Goal: Navigation & Orientation: Find specific page/section

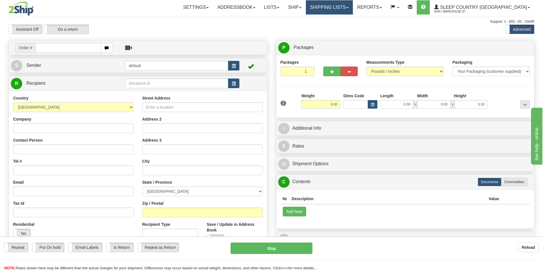
click at [353, 7] on link "Shipping lists" at bounding box center [329, 7] width 47 height 14
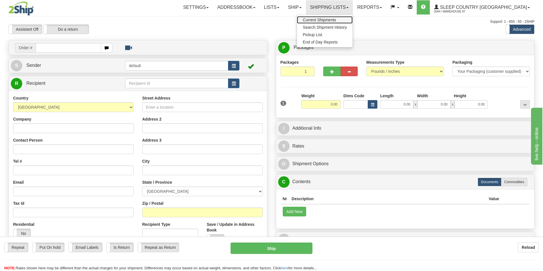
click at [336, 19] on span "Current Shipments" at bounding box center [319, 20] width 33 height 5
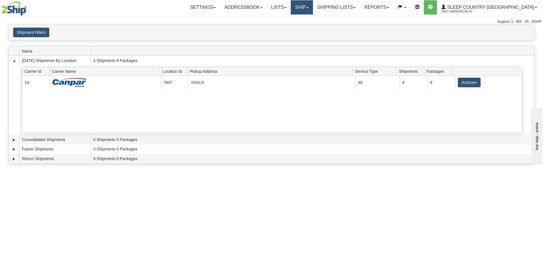
click at [312, 9] on link "Ship" at bounding box center [302, 7] width 22 height 14
click at [345, 9] on link "Shipping lists" at bounding box center [336, 7] width 47 height 14
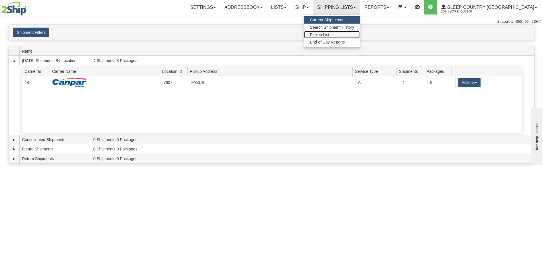
click at [329, 35] on span "Pickup List" at bounding box center [319, 34] width 19 height 5
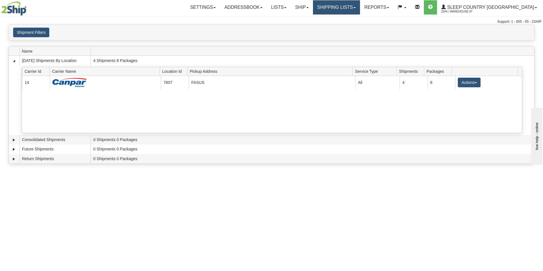
click at [360, 8] on link "Shipping lists" at bounding box center [336, 7] width 47 height 14
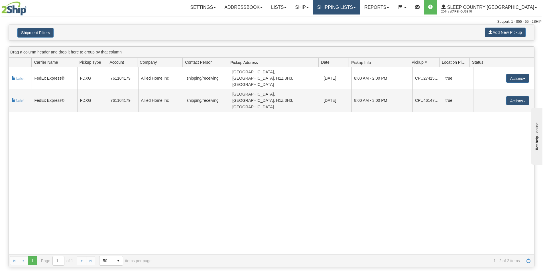
click at [360, 8] on link "Shipping lists" at bounding box center [336, 7] width 47 height 14
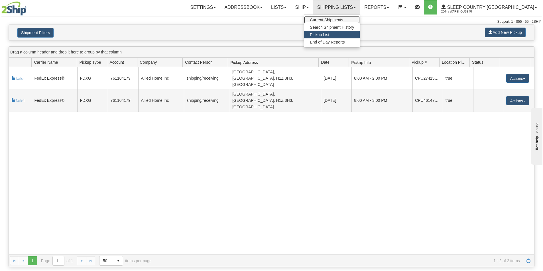
click at [343, 20] on span "Current Shipments" at bounding box center [326, 20] width 33 height 5
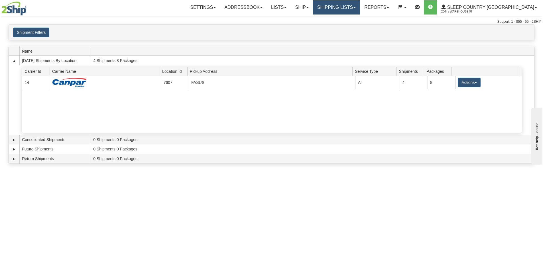
drag, startPoint x: 375, startPoint y: 6, endPoint x: 344, endPoint y: 9, distance: 30.9
click at [360, 6] on link "Shipping lists" at bounding box center [336, 7] width 47 height 14
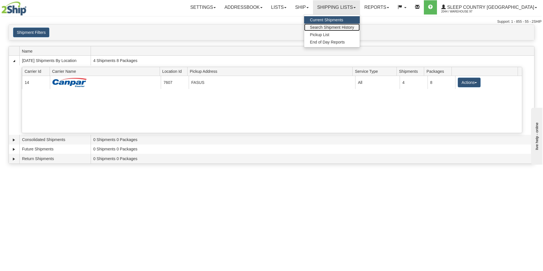
click at [347, 27] on span "Search Shipment History" at bounding box center [332, 27] width 44 height 5
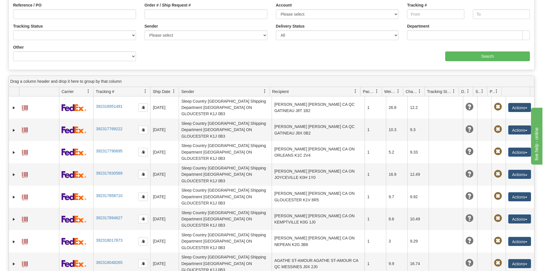
scroll to position [85, 0]
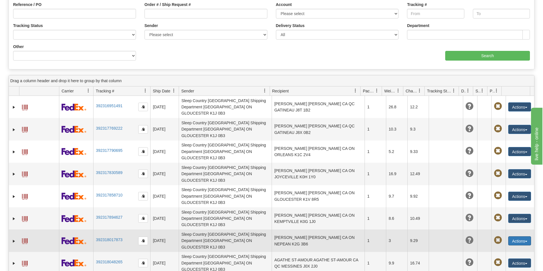
click at [519, 237] on button "Actions" at bounding box center [519, 241] width 23 height 9
click at [26, 239] on span at bounding box center [25, 242] width 6 height 6
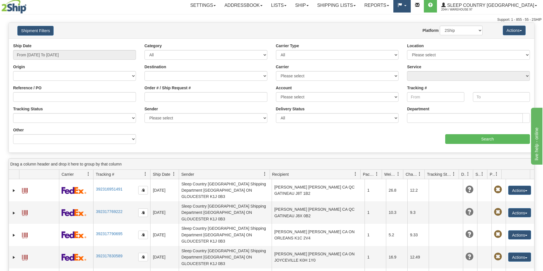
scroll to position [0, 0]
